Goal: Check status: Check status

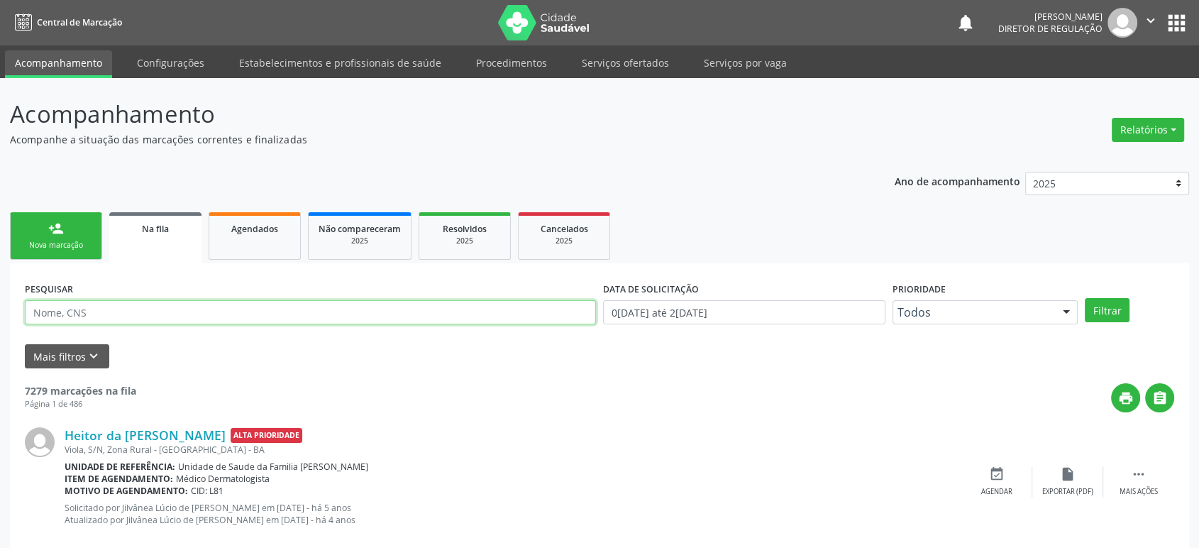
click at [117, 312] on input "text" at bounding box center [310, 312] width 571 height 24
paste input "[PERSON_NAME]"
click at [1085, 298] on button "Filtrar" at bounding box center [1107, 310] width 45 height 24
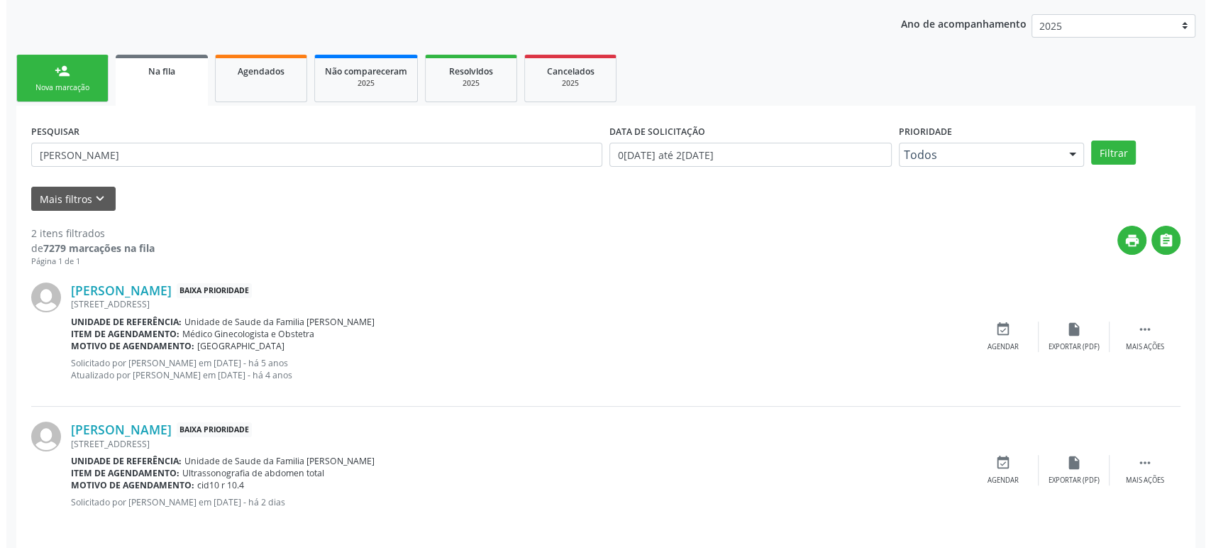
scroll to position [166, 0]
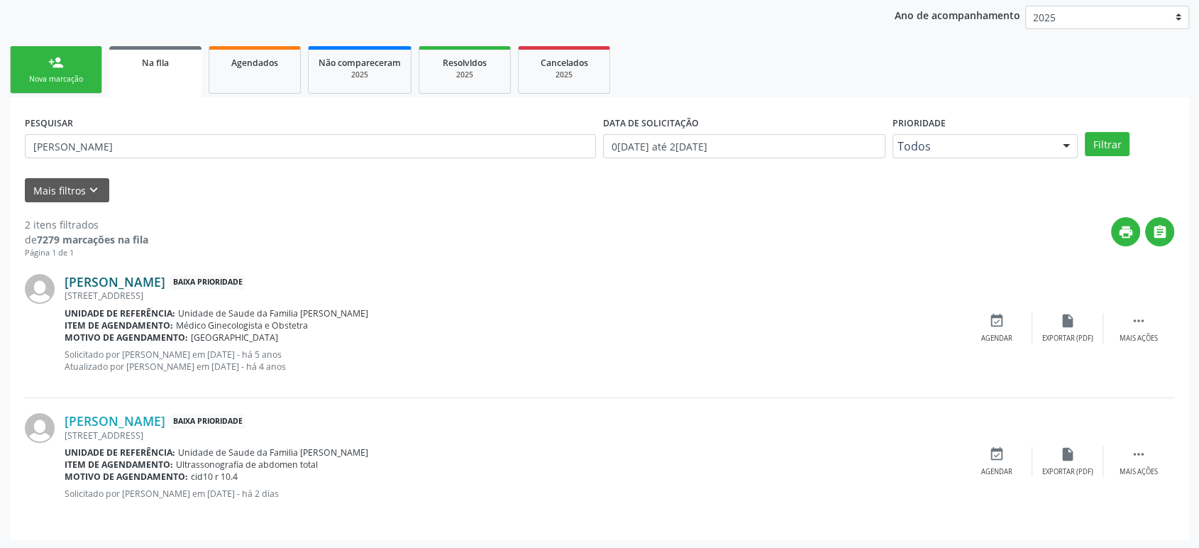
click at [160, 274] on link "[PERSON_NAME]" at bounding box center [115, 282] width 101 height 16
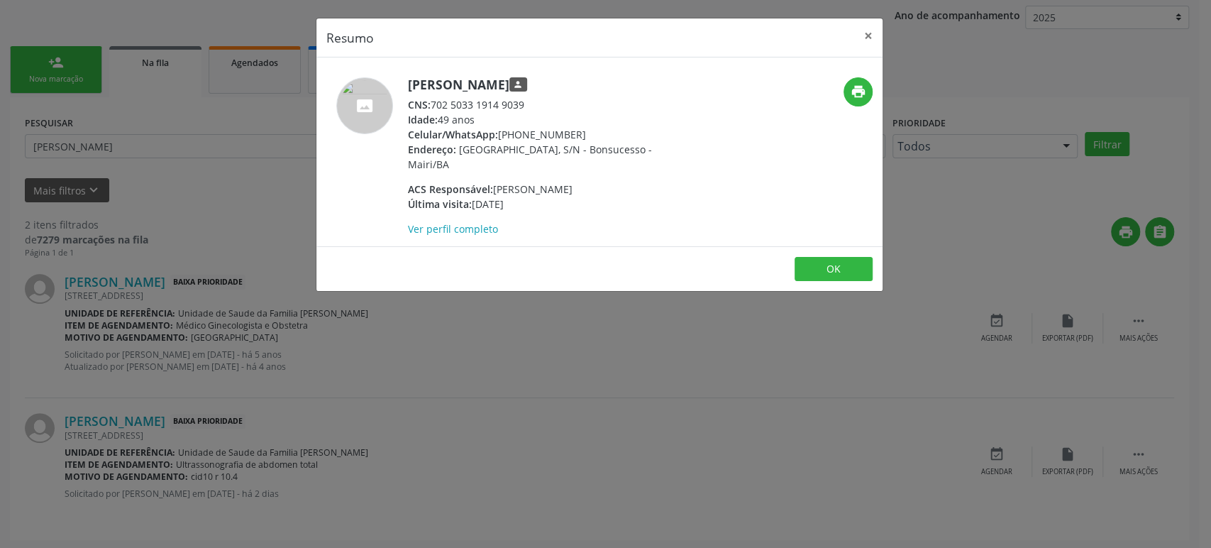
drag, startPoint x: 433, startPoint y: 106, endPoint x: 524, endPoint y: 101, distance: 91.7
click at [524, 101] on div "CNS: 702 5033 1914 9039" at bounding box center [546, 104] width 276 height 15
copy div "702 5033 1914 9039"
click at [567, 340] on div "Resumo × [PERSON_NAME] person CNS: 702 5033 1914 9039 Idade: 49 anos Celular/Wh…" at bounding box center [605, 274] width 1211 height 548
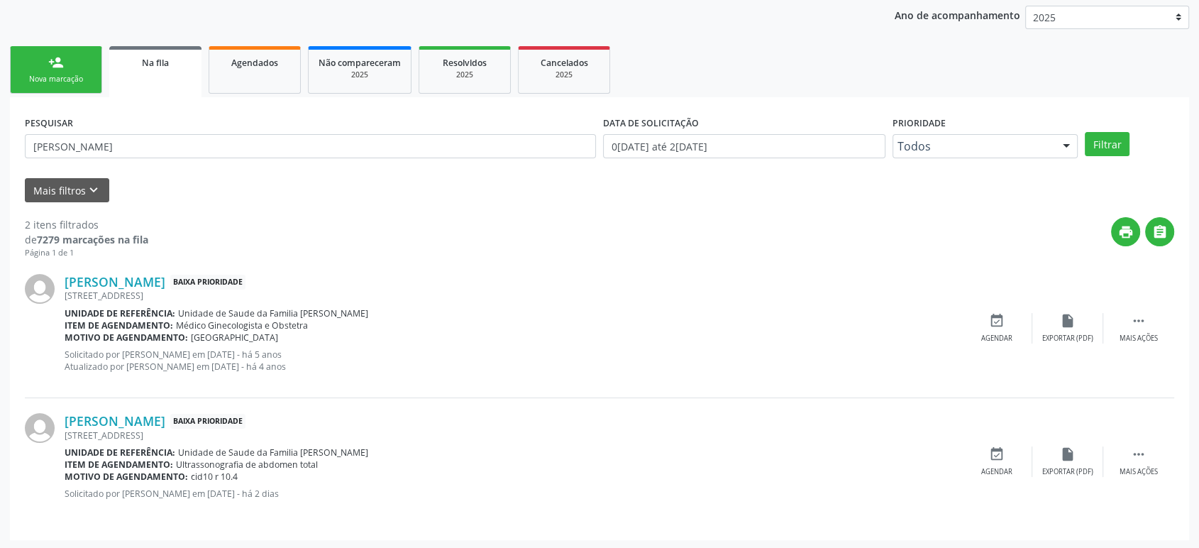
click at [1142, 310] on div "[PERSON_NAME] Baixa Prioridade [GEOGRAPHIC_DATA], S/N, Bonsucesso - Mairi - BA …" at bounding box center [599, 328] width 1149 height 139
click at [1127, 323] on div " Mais ações" at bounding box center [1138, 328] width 71 height 31
click at [989, 324] on icon "cancel" at bounding box center [997, 321] width 16 height 16
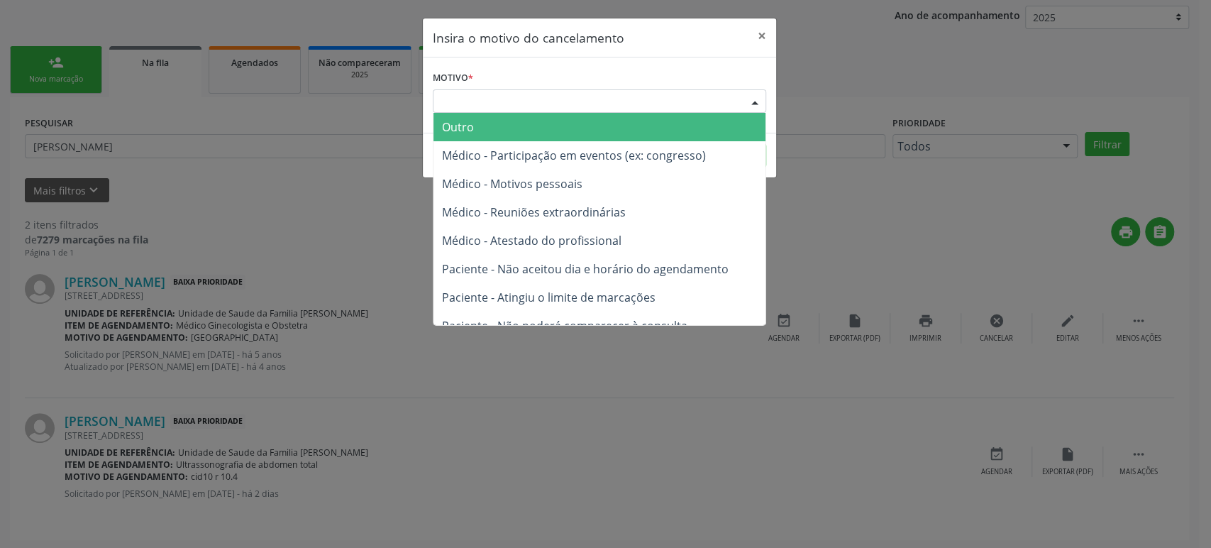
click at [537, 94] on div "Escolha o motivo" at bounding box center [599, 101] width 333 height 24
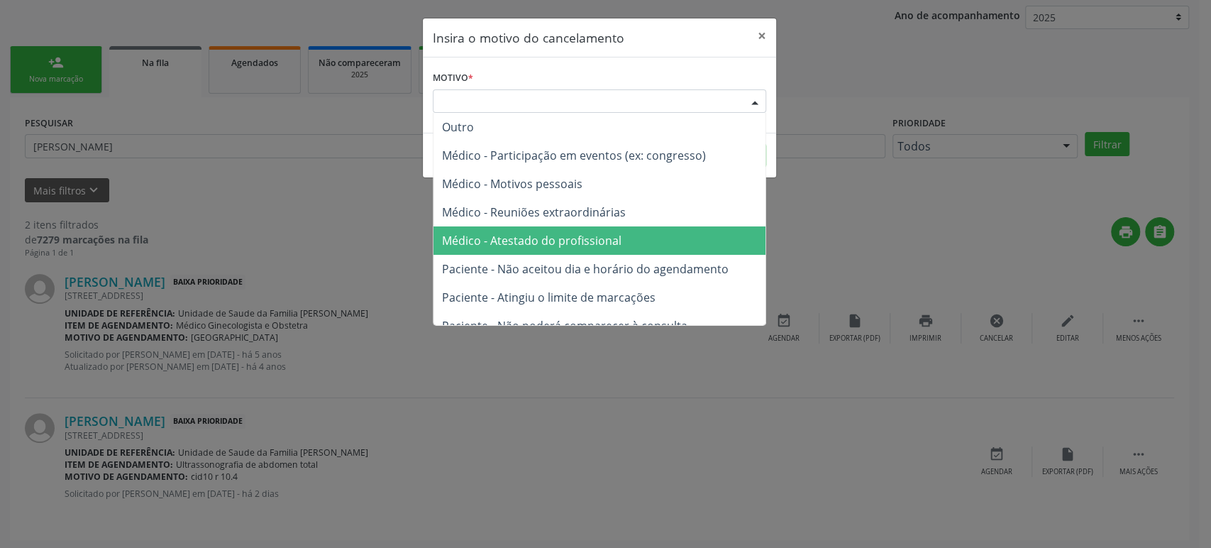
click at [555, 228] on span "Médico - Atestado do profissional" at bounding box center [599, 240] width 332 height 28
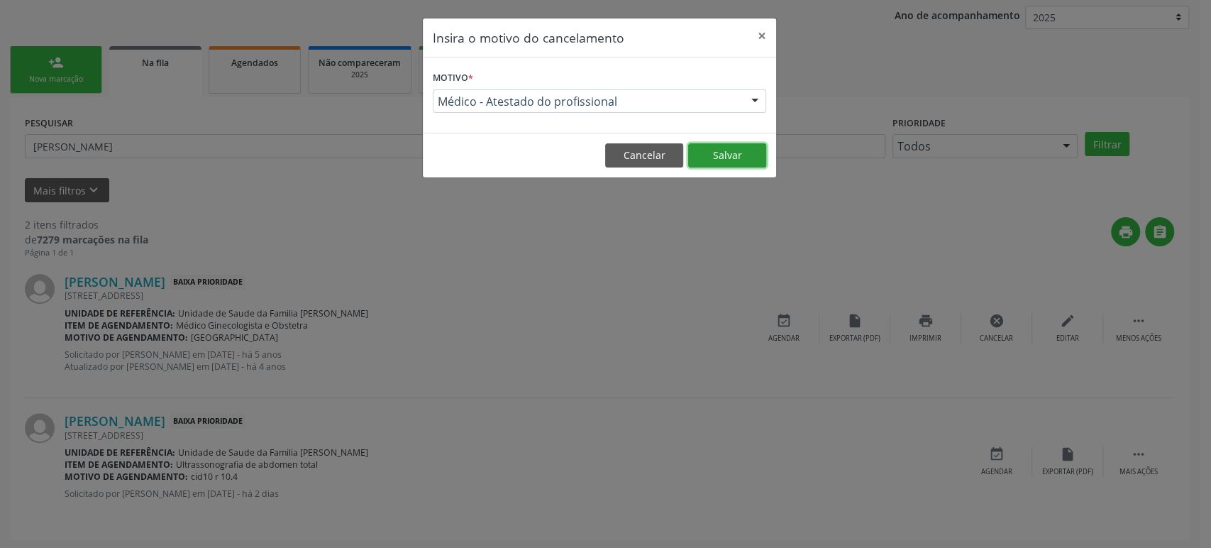
click at [734, 143] on button "Salvar" at bounding box center [727, 155] width 78 height 24
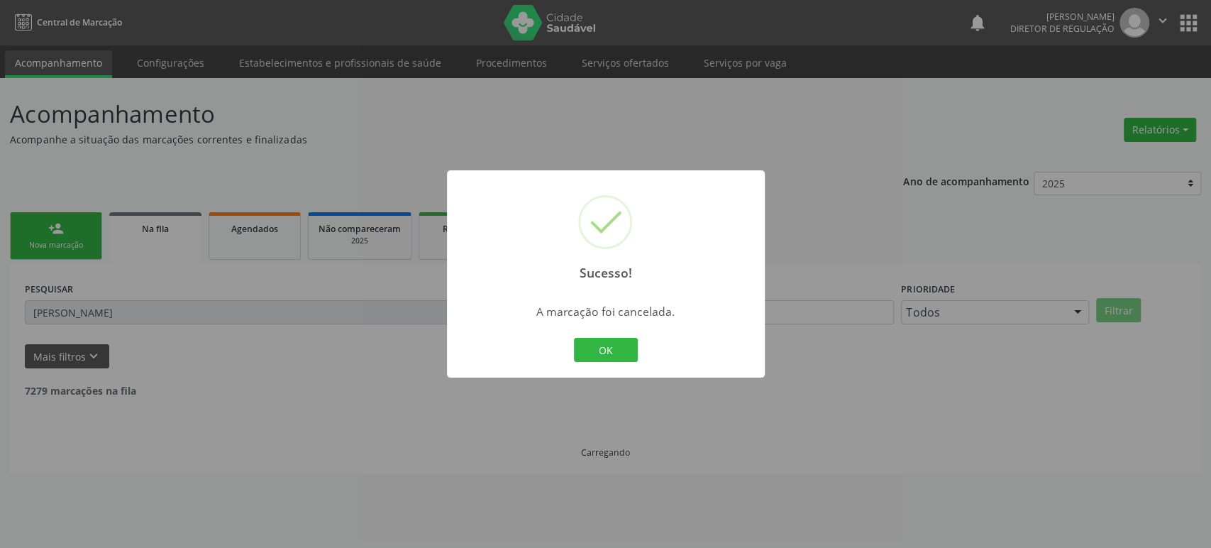
scroll to position [0, 0]
click at [609, 351] on button "OK" at bounding box center [606, 350] width 64 height 24
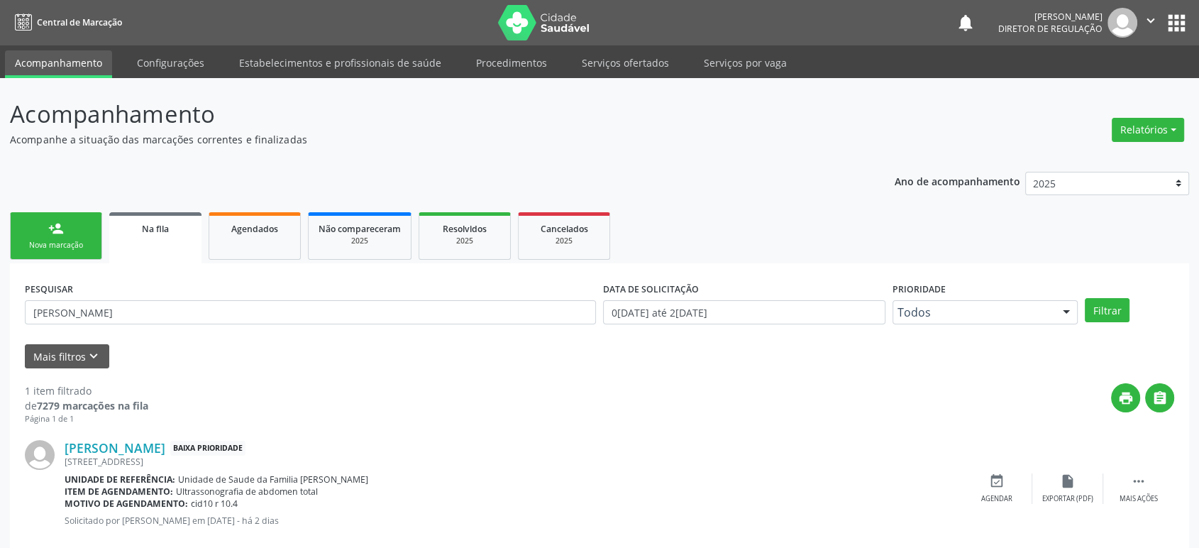
click at [174, 296] on div "PESQUISAR [PERSON_NAME]" at bounding box center [310, 305] width 578 height 55
click at [165, 314] on input "[PERSON_NAME]" at bounding box center [310, 312] width 571 height 24
paste input "MAIARA DA SILV"
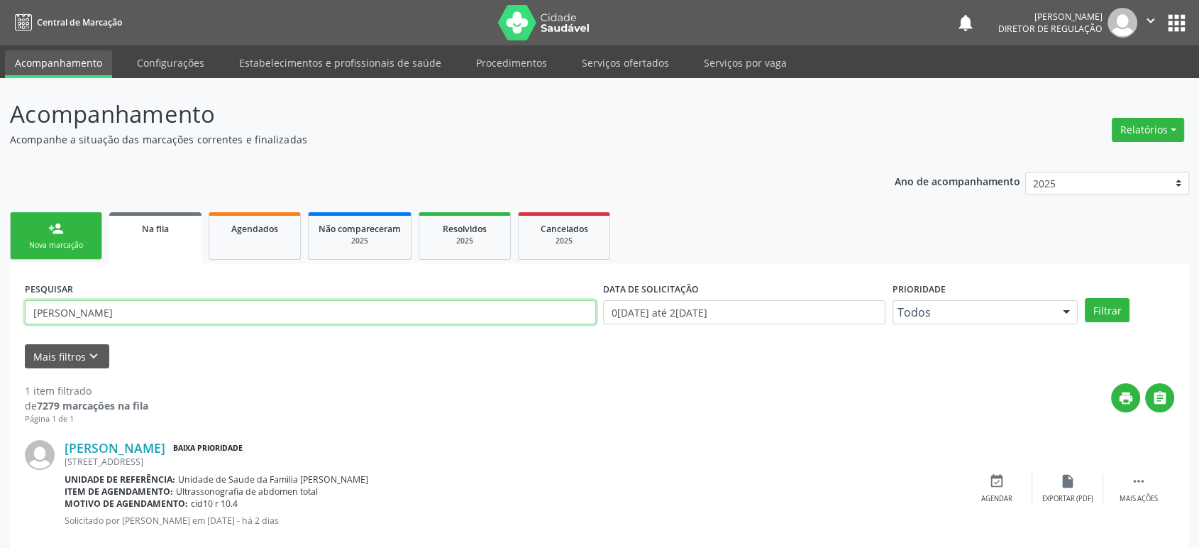
type input "[PERSON_NAME]"
click at [1085, 298] on button "Filtrar" at bounding box center [1107, 310] width 45 height 24
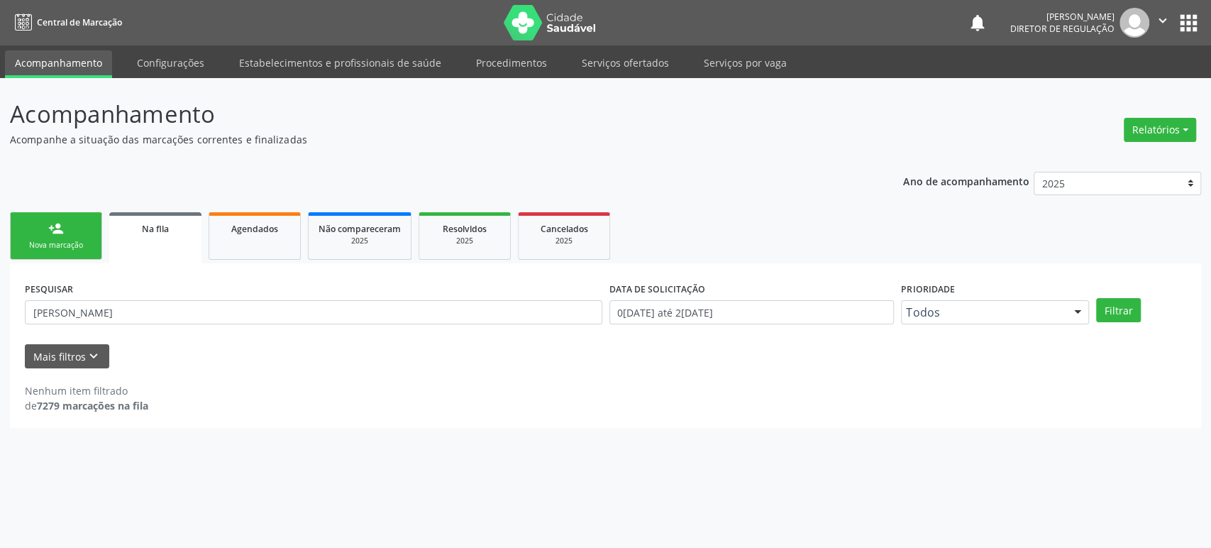
click at [1185, 18] on button "apps" at bounding box center [1188, 23] width 25 height 25
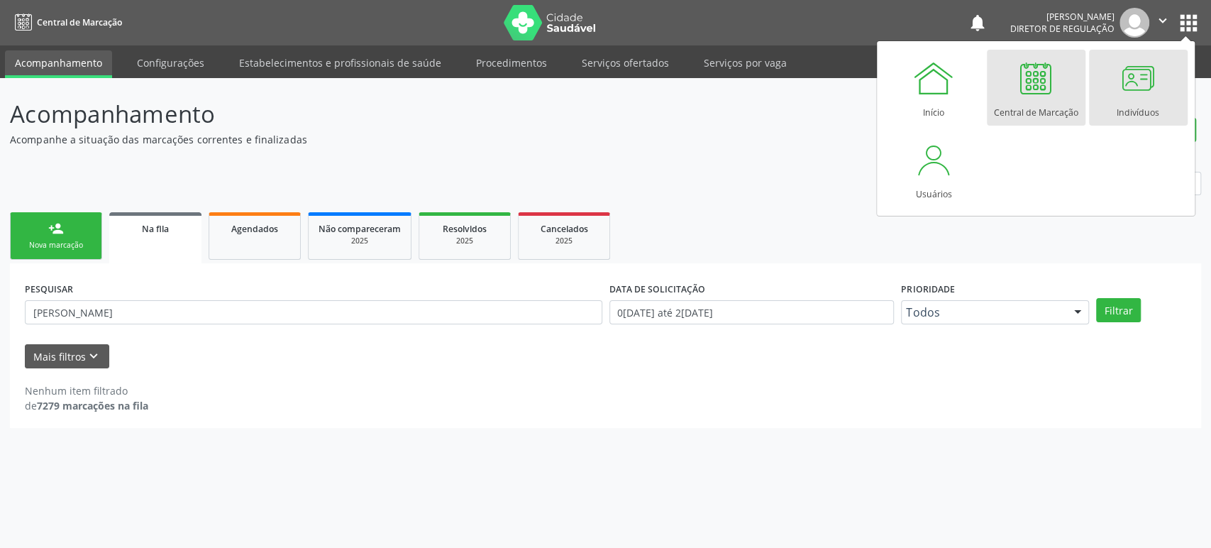
click at [1138, 95] on div at bounding box center [1137, 78] width 43 height 43
